Goal: Feedback & Contribution: Contribute content

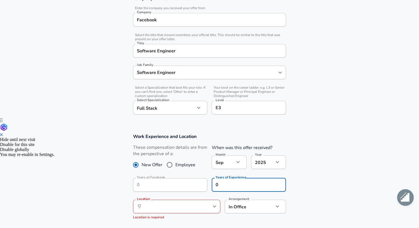
type input "0"
click at [313, 179] on section "Work Experience and Location These compensation details are from the perspectiv…" at bounding box center [209, 179] width 419 height 104
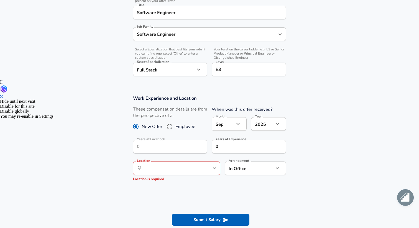
scroll to position [176, 0]
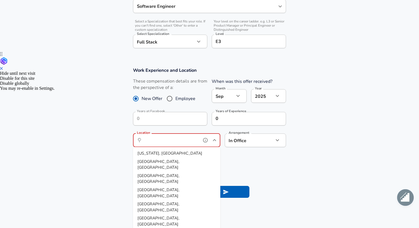
click at [176, 142] on input "Location" at bounding box center [170, 140] width 57 height 9
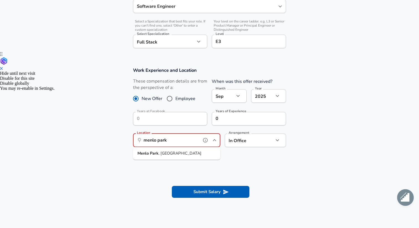
click at [179, 153] on li "[GEOGRAPHIC_DATA] , [GEOGRAPHIC_DATA]" at bounding box center [176, 154] width 87 height 8
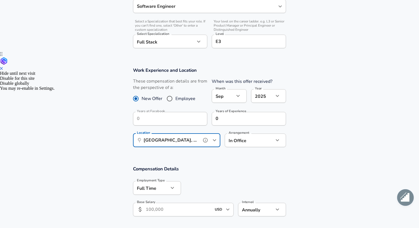
type input "[GEOGRAPHIC_DATA], [GEOGRAPHIC_DATA]"
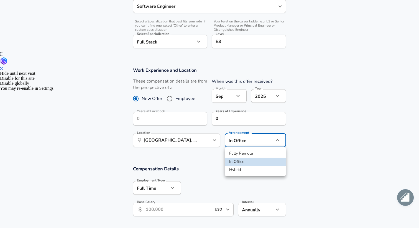
click at [273, 169] on li "Hybrid" at bounding box center [255, 170] width 61 height 8
type input "hybrid"
click at [227, 168] on h3 "Compensation Details" at bounding box center [209, 169] width 153 height 6
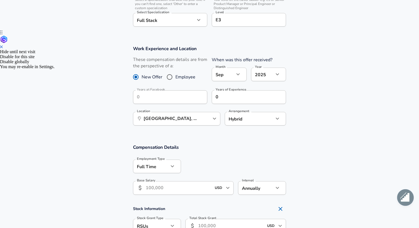
scroll to position [214, 0]
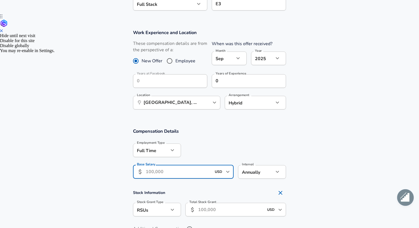
click at [165, 174] on input "Base Salary" at bounding box center [179, 172] width 66 height 14
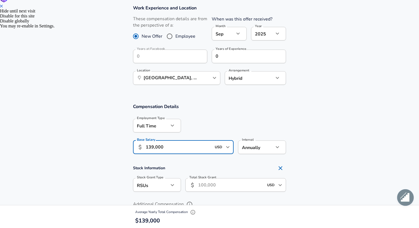
scroll to position [249, 0]
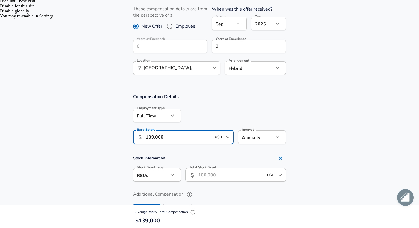
type input "139,000"
click at [211, 175] on input "Total Stock Grant" at bounding box center [231, 175] width 66 height 14
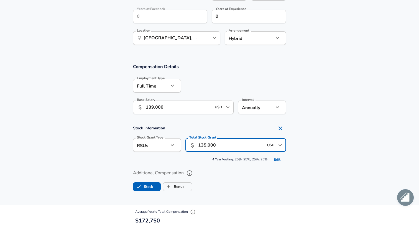
scroll to position [283, 0]
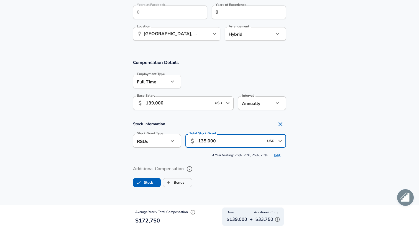
type input "135,000"
click at [230, 167] on label "Additional Compensation" at bounding box center [209, 169] width 153 height 9
click at [194, 167] on button "Additional Compensation" at bounding box center [189, 169] width 9 height 9
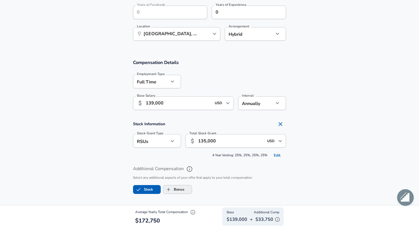
click at [185, 190] on span "Bonus" at bounding box center [177, 189] width 29 height 11
checkbox input "true"
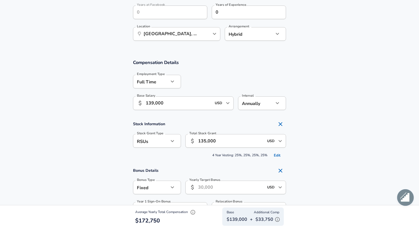
click at [203, 186] on input "Yearly Target Bonus" at bounding box center [231, 188] width 66 height 14
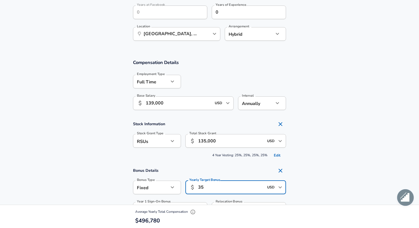
type input "3"
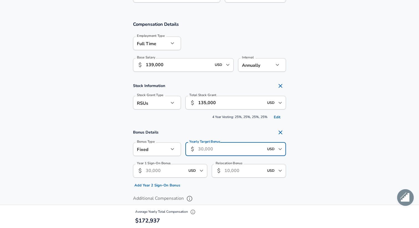
scroll to position [323, 0]
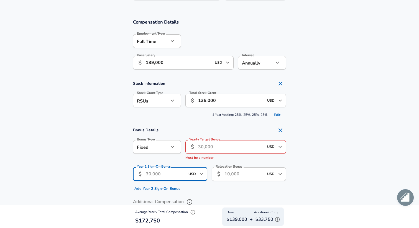
click at [184, 171] on input "Year 1 Sign-On Bonus" at bounding box center [165, 175] width 39 height 14
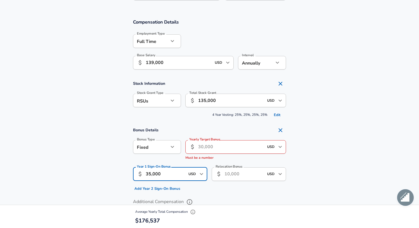
type input "35,000"
click at [242, 162] on div "Yearly Target Bonus ​ USD ​ Yearly Target Bonus Must be a number" at bounding box center [233, 149] width 105 height 27
click at [299, 158] on section "Bonus Details Bonus Type Fixed fixed Bonus Type Yearly Target Bonus ​ USD ​ Yea…" at bounding box center [209, 159] width 419 height 69
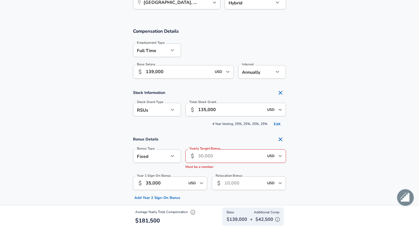
scroll to position [313, 0]
click at [235, 160] on input "Yearly Target Bonus" at bounding box center [231, 157] width 66 height 14
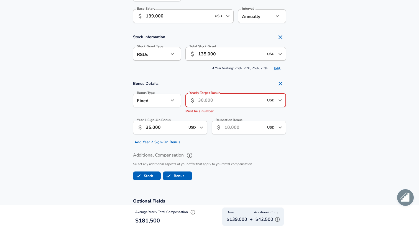
scroll to position [372, 0]
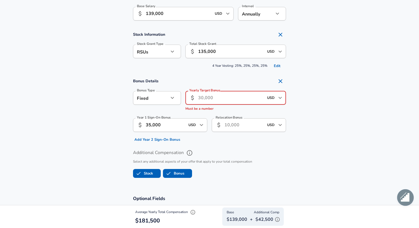
click at [179, 102] on div "Fixed fixed Bonus Type" at bounding box center [157, 98] width 48 height 14
click at [175, 101] on icon "button" at bounding box center [172, 98] width 7 height 7
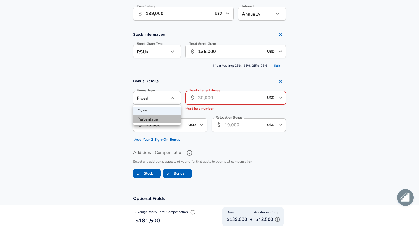
click at [174, 118] on li "Percentage" at bounding box center [157, 119] width 48 height 8
type input "percentage"
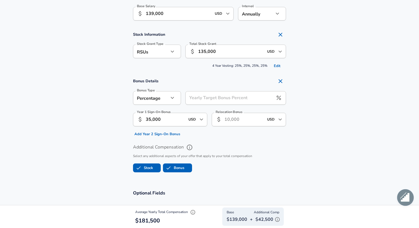
click at [206, 99] on input "Yearly Target Bonus Percent" at bounding box center [230, 98] width 88 height 14
type input "10"
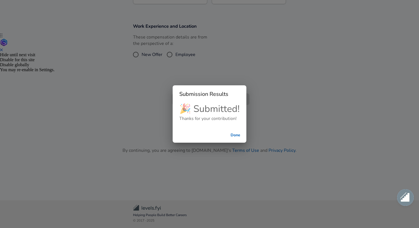
scroll to position [195, 0]
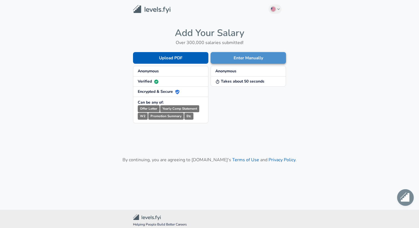
click at [248, 57] on button "Enter Manually" at bounding box center [248, 58] width 75 height 12
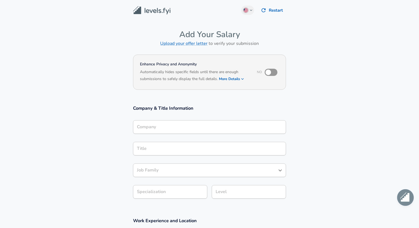
scroll to position [6, 0]
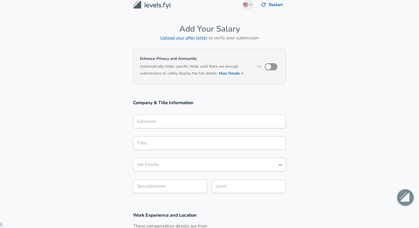
click at [201, 128] on div "Company" at bounding box center [209, 122] width 153 height 14
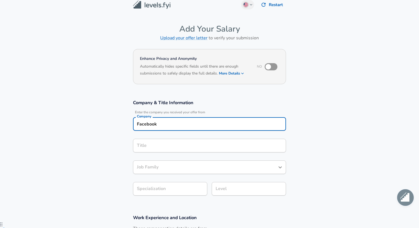
type input "Facebook"
click at [177, 149] on div "Title" at bounding box center [209, 146] width 153 height 14
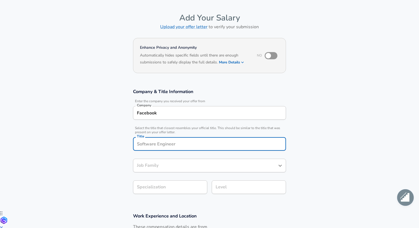
click at [170, 147] on input "Title" at bounding box center [210, 144] width 148 height 9
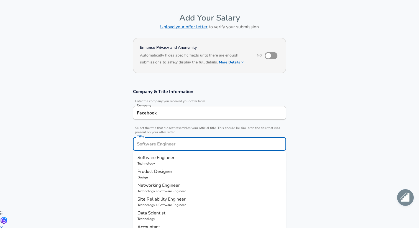
click at [173, 158] on span "Software Engineer" at bounding box center [156, 158] width 37 height 6
type input "Software Engineer"
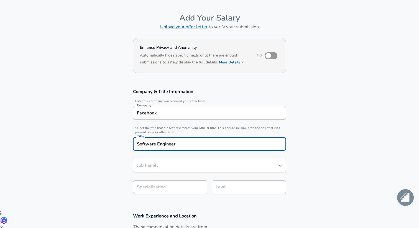
type input "Software Engineer"
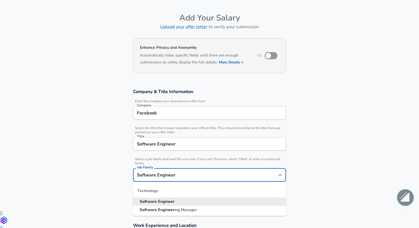
scroll to position [28, 0]
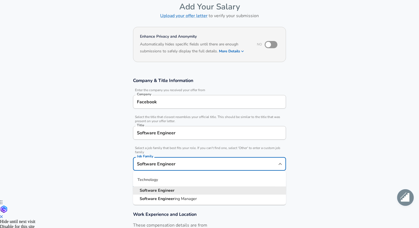
click at [167, 162] on input "Software Engineer" at bounding box center [206, 164] width 140 height 9
click at [169, 153] on div "Job Family Software Engineer Job Family" at bounding box center [209, 164] width 153 height 22
click at [142, 191] on strong "Software" at bounding box center [149, 191] width 18 height 6
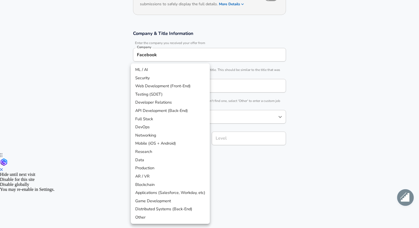
scroll to position [92, 0]
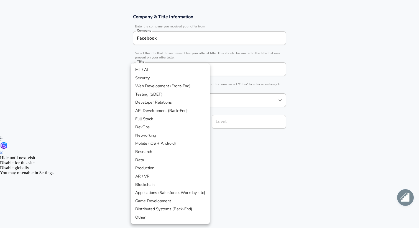
click at [178, 137] on body "English (US) Change Restart Add Your Salary Upload your offer letter to verify …" at bounding box center [209, 22] width 419 height 228
click at [234, 136] on div at bounding box center [209, 114] width 419 height 228
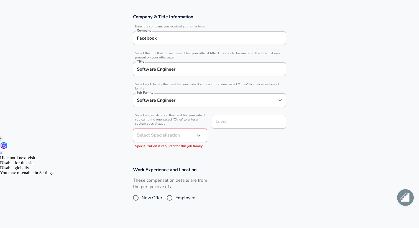
click at [192, 144] on p "Specialization is required for this job family" at bounding box center [170, 147] width 74 height 6
click at [193, 142] on div "Select Specialization ​ Select Specialization Specialization is required for th…" at bounding box center [170, 139] width 74 height 21
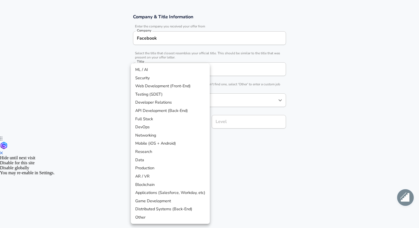
click at [194, 137] on body "English (US) Change Restart Add Your Salary Upload your offer letter to verify …" at bounding box center [209, 22] width 419 height 228
click at [167, 118] on li "Full Stack" at bounding box center [170, 119] width 79 height 8
type input "Full Stack"
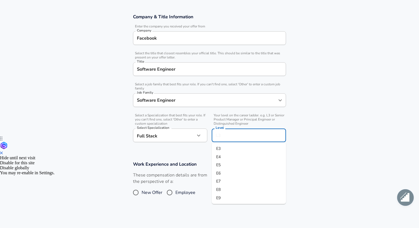
scroll to position [103, 0]
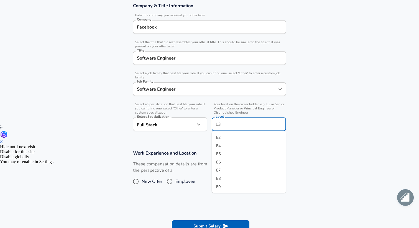
click at [230, 121] on input "Level" at bounding box center [248, 124] width 69 height 9
click at [232, 139] on li "E3" at bounding box center [249, 138] width 74 height 8
type input "E3"
click at [140, 186] on input "New Offer" at bounding box center [136, 181] width 12 height 9
radio input "true"
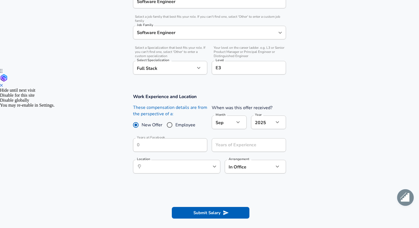
scroll to position [165, 0]
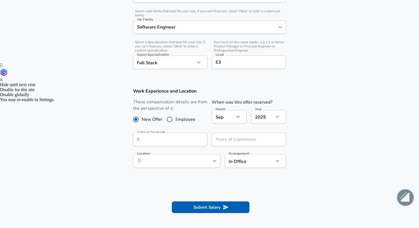
click at [306, 116] on section "Work Experience and Location These compensation details are from the perspectiv…" at bounding box center [209, 131] width 419 height 99
click at [241, 139] on input "Years of Experience" at bounding box center [243, 140] width 62 height 14
type input "0"
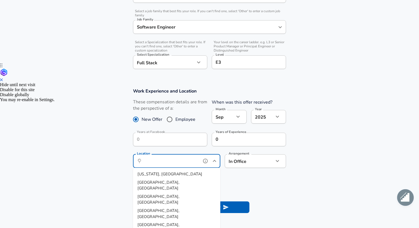
click at [186, 163] on input "Location" at bounding box center [170, 161] width 57 height 9
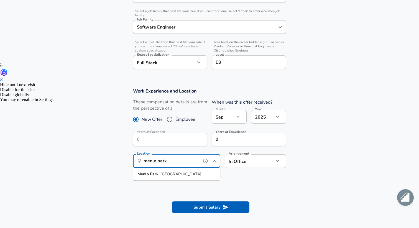
click at [172, 173] on li "[GEOGRAPHIC_DATA] , [GEOGRAPHIC_DATA]" at bounding box center [176, 174] width 87 height 8
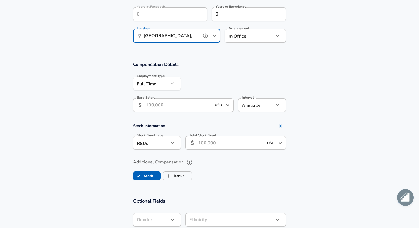
scroll to position [292, 0]
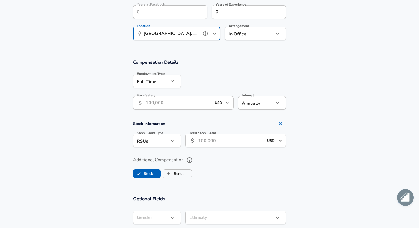
type input "[GEOGRAPHIC_DATA], [GEOGRAPHIC_DATA]"
click at [272, 56] on section "Compensation Details Employment Type Full Time full_time Employment Type Base S…" at bounding box center [209, 121] width 419 height 137
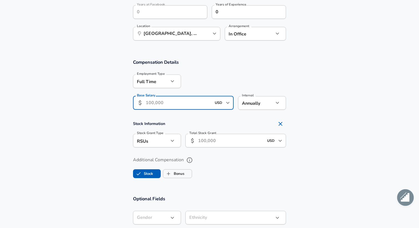
click at [157, 100] on input "Base Salary" at bounding box center [179, 103] width 66 height 14
type input "139,000"
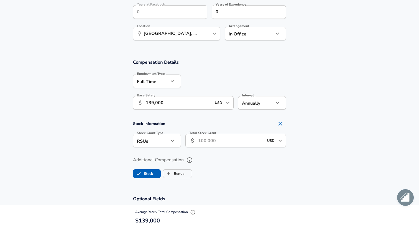
click at [213, 145] on input "Total Stock Grant" at bounding box center [231, 141] width 66 height 14
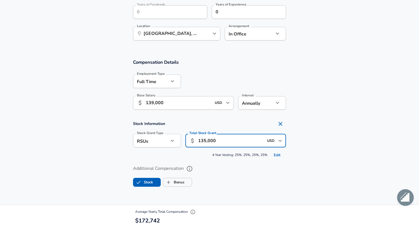
type input "135,000"
click at [219, 168] on label "Additional Compensation" at bounding box center [209, 168] width 153 height 9
click at [194, 168] on button "Additional Compensation" at bounding box center [189, 168] width 9 height 9
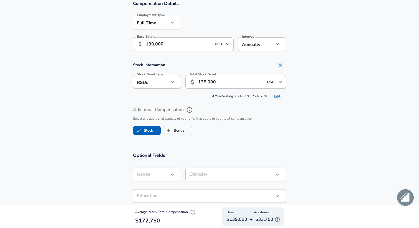
scroll to position [364, 0]
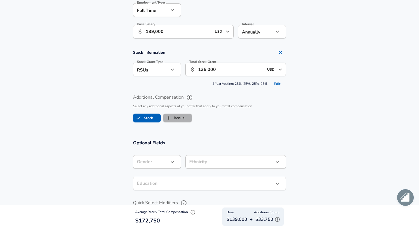
click at [186, 118] on span "Bonus" at bounding box center [177, 118] width 29 height 11
checkbox input "true"
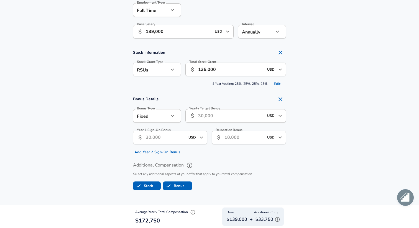
click at [205, 118] on input "Yearly Target Bonus" at bounding box center [231, 116] width 66 height 14
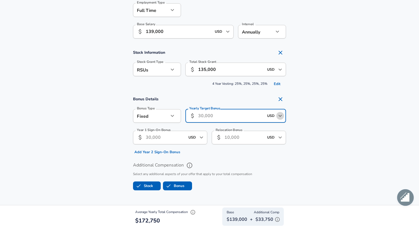
click at [277, 119] on icon "Open" at bounding box center [280, 116] width 7 height 7
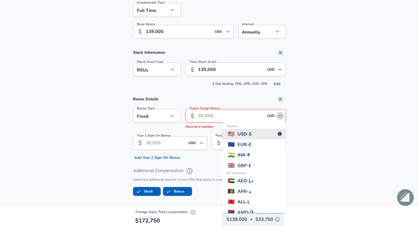
click at [277, 119] on icon "Close" at bounding box center [280, 116] width 7 height 7
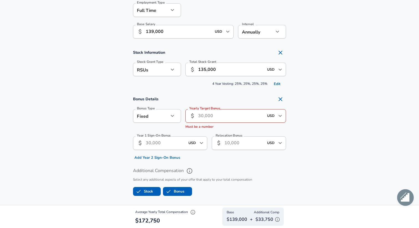
click at [291, 119] on div "Bonus Details Bonus Type Fixed fixed Bonus Type Yearly Target Bonus ​ USD ​ Yea…" at bounding box center [210, 128] width 166 height 69
click at [228, 117] on input "Yearly Target Bonus" at bounding box center [231, 116] width 66 height 14
click at [177, 148] on input "Year 1 Sign-On Bonus" at bounding box center [165, 143] width 39 height 14
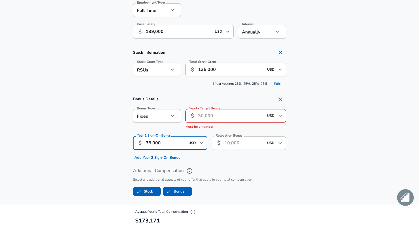
type input "35,000"
click at [231, 161] on div "Relocation Bonus ​ USD ​ Relocation Bonus" at bounding box center [247, 147] width 79 height 30
click at [180, 119] on div "Fixed fixed Bonus Type" at bounding box center [157, 116] width 48 height 14
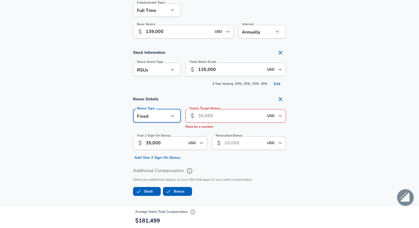
click at [174, 117] on icon "button" at bounding box center [172, 116] width 7 height 7
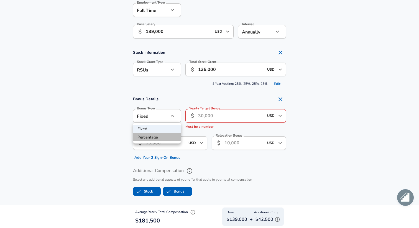
click at [171, 136] on li "Percentage" at bounding box center [157, 137] width 48 height 8
type input "percentage"
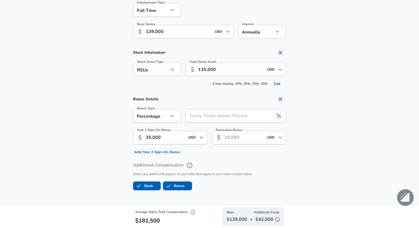
click at [173, 133] on input "35,000" at bounding box center [165, 138] width 39 height 14
click at [178, 138] on input "35,000" at bounding box center [165, 138] width 39 height 14
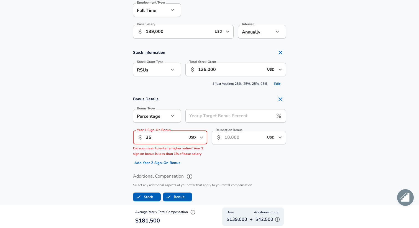
type input "3"
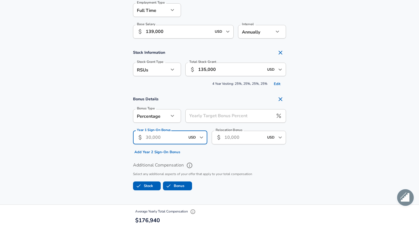
click at [221, 114] on div "Yearly Target Bonus Percent Yearly Target Bonus Percent" at bounding box center [236, 116] width 101 height 15
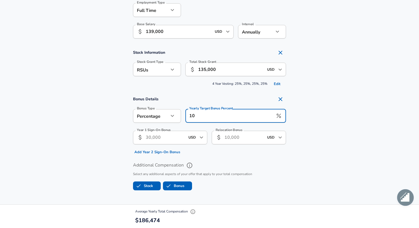
type input "10"
click at [317, 126] on section "Bonus Details Bonus Type Percentage percentage Bonus Type Yearly Target Bonus P…" at bounding box center [209, 125] width 419 height 63
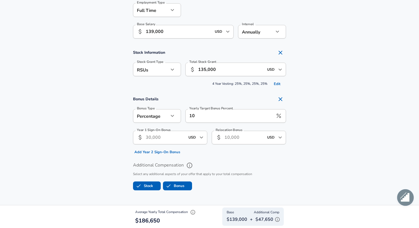
click at [313, 128] on section "Bonus Details Bonus Type Percentage percentage Bonus Type Yearly Target Bonus P…" at bounding box center [209, 125] width 419 height 63
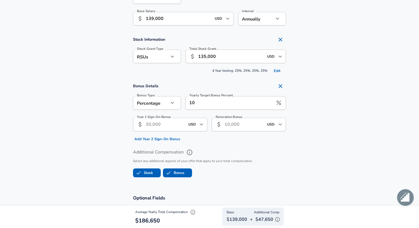
scroll to position [383, 0]
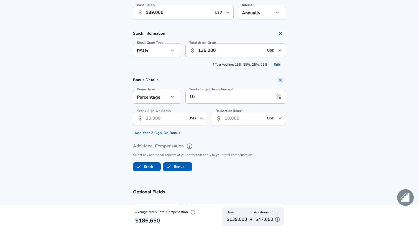
click at [171, 122] on input "Year 1 Sign-On Bonus" at bounding box center [165, 119] width 39 height 14
type input "2"
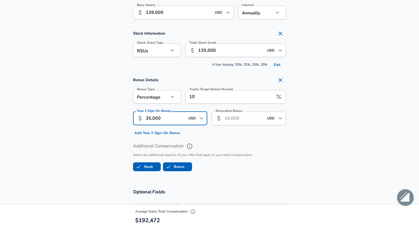
type input "35,000"
click at [218, 133] on div "Relocation Bonus ​ USD ​ Relocation Bonus" at bounding box center [247, 122] width 79 height 30
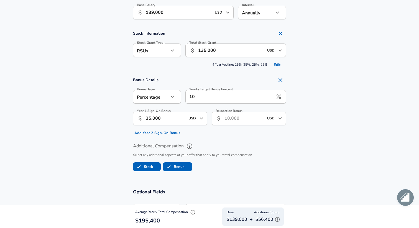
click at [274, 66] on button "Edit" at bounding box center [278, 65] width 18 height 9
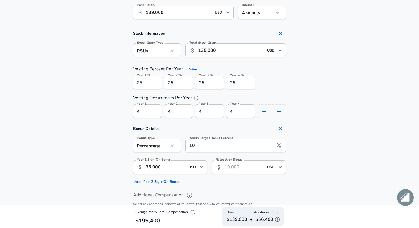
click at [311, 60] on section "Stock Information Stock Grant Type RSUs stock Stock Grant Type Total Stock Gran…" at bounding box center [209, 73] width 419 height 90
click at [281, 35] on icon "Remove Section" at bounding box center [280, 33] width 7 height 7
checkbox input "false"
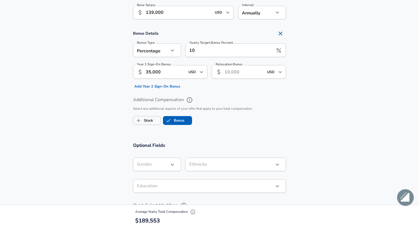
click at [299, 62] on section "Bonus Details Bonus Type Percentage percentage Bonus Type Yearly Target Bonus P…" at bounding box center [209, 59] width 419 height 63
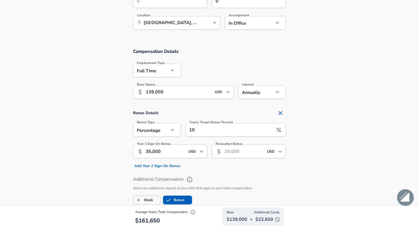
scroll to position [301, 0]
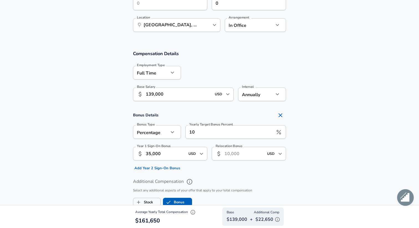
click at [281, 113] on icon "Remove Section" at bounding box center [280, 115] width 7 height 7
checkbox input "false"
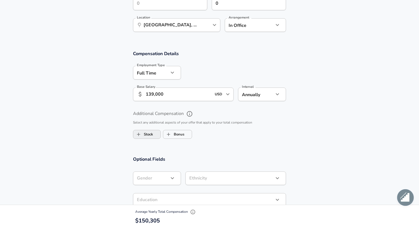
click at [157, 133] on span "Stock" at bounding box center [146, 134] width 27 height 11
checkbox input "true"
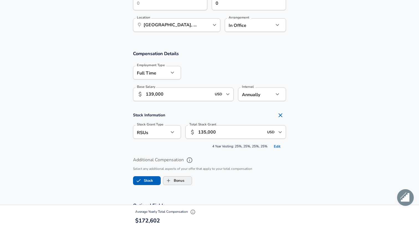
click at [171, 180] on input "Bonus" at bounding box center [168, 181] width 11 height 11
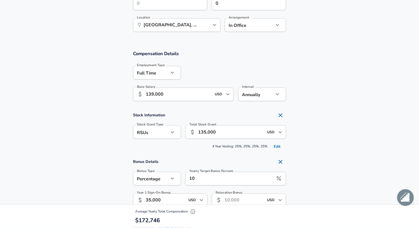
checkbox input "true"
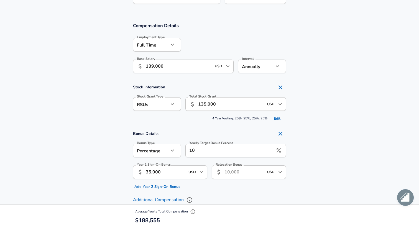
scroll to position [330, 0]
click at [208, 182] on div "Relocation Bonus ​ USD ​ Relocation Bonus" at bounding box center [247, 175] width 79 height 30
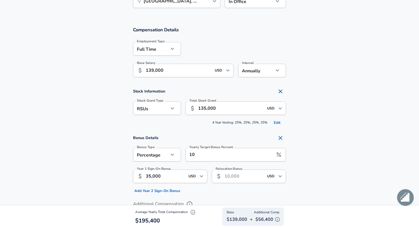
scroll to position [323, 0]
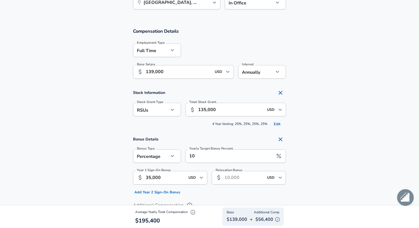
click at [172, 160] on button "button" at bounding box center [172, 155] width 9 height 9
click at [195, 133] on div at bounding box center [209, 114] width 419 height 228
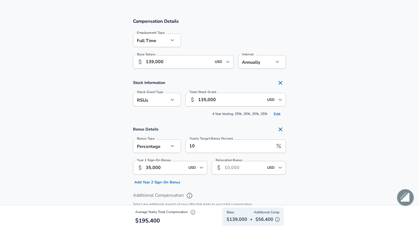
scroll to position [0, 0]
click at [196, 144] on input "10" at bounding box center [230, 147] width 88 height 14
type input "1"
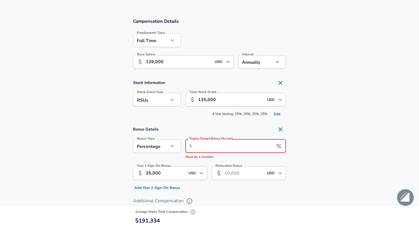
click at [308, 151] on section "Bonus Details Bonus Type Percentage percentage Bonus Type Yearly Target Bonus P…" at bounding box center [209, 158] width 419 height 69
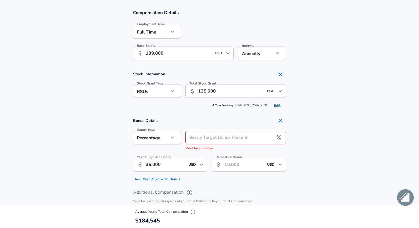
scroll to position [343, 0]
click at [238, 138] on input "Yearly Target Bonus Percent" at bounding box center [230, 137] width 88 height 14
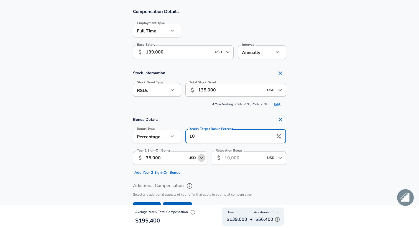
click at [201, 158] on icon "Open" at bounding box center [201, 158] width 3 height 2
type input "10"
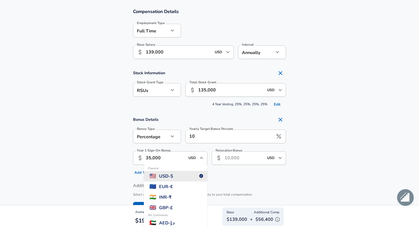
click at [182, 161] on input "35,000" at bounding box center [165, 158] width 39 height 14
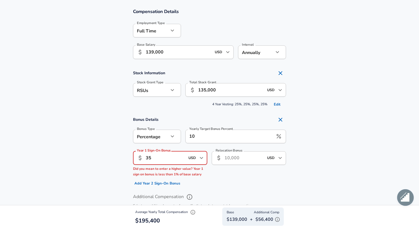
type input "3"
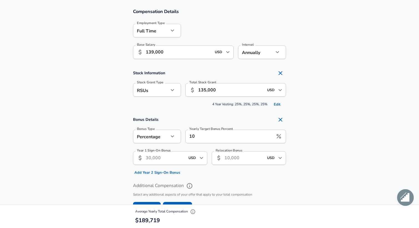
click at [334, 145] on section "Bonus Details Bonus Type Percentage percentage Bonus Type Yearly Target Bonus P…" at bounding box center [209, 145] width 419 height 63
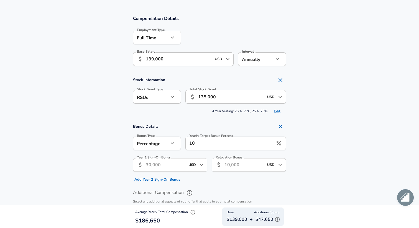
scroll to position [332, 0]
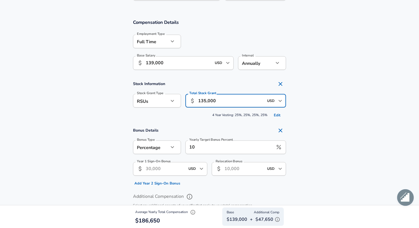
click at [239, 100] on input "135,000" at bounding box center [231, 101] width 66 height 14
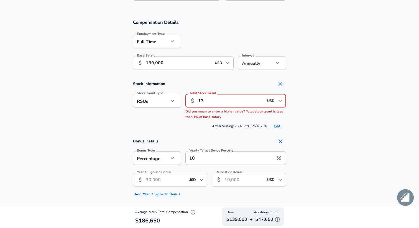
type input "1"
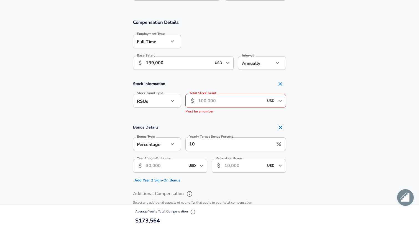
click at [335, 102] on section "Stock Information Stock Grant Type RSUs stock Stock Grant Type Total Stock Gran…" at bounding box center [209, 98] width 419 height 38
click at [265, 102] on div "USD ​" at bounding box center [275, 101] width 22 height 12
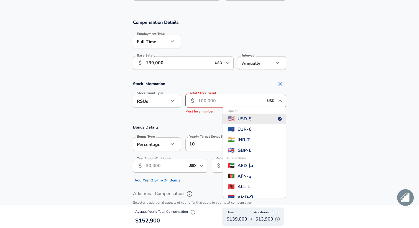
click at [249, 102] on input "Total Stock Grant" at bounding box center [231, 101] width 66 height 14
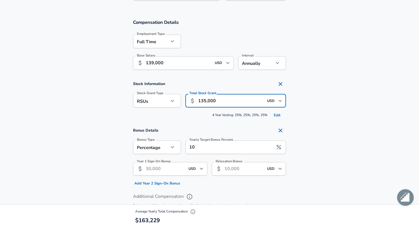
type input "135,000"
click at [317, 116] on section "Stock Information Stock Grant Type RSUs stock Stock Grant Type Total Stock Gran…" at bounding box center [209, 99] width 419 height 41
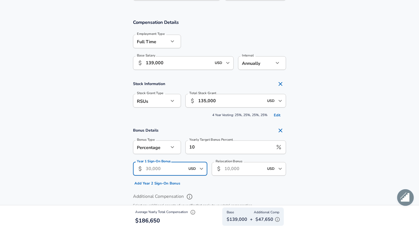
click at [173, 169] on input "Year 1 Sign-On Bonus" at bounding box center [165, 169] width 39 height 14
type input "35,000"
click at [362, 171] on section "Bonus Details Bonus Type Percentage percentage Bonus Type Yearly Target Bonus P…" at bounding box center [209, 156] width 419 height 63
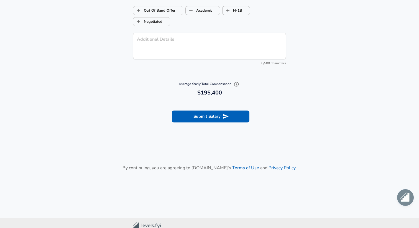
scroll to position [639, 0]
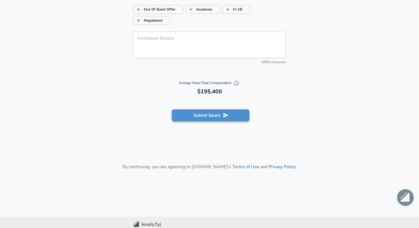
click at [230, 118] on button "Submit Salary" at bounding box center [211, 116] width 78 height 12
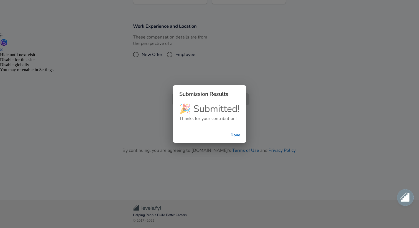
scroll to position [178, 0]
